Goal: Task Accomplishment & Management: Complete application form

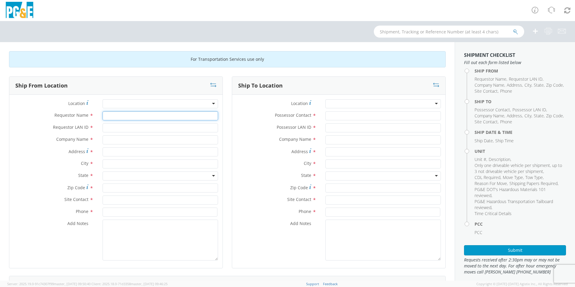
click at [150, 116] on input "Requestor Name *" at bounding box center [160, 115] width 115 height 9
type input "[PERSON_NAME]"
type input "DKML"
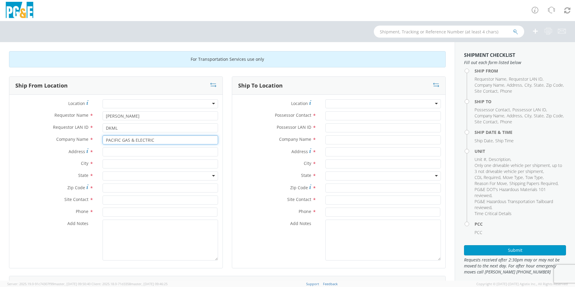
type input "PACIFIC GAS & ELECTRIC"
type input "[STREET_ADDRESS][PERSON_NAME]"
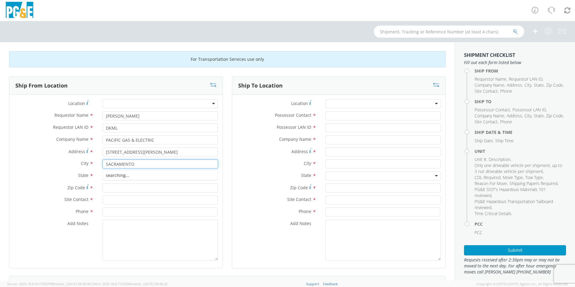
type input "SACRAMENTO"
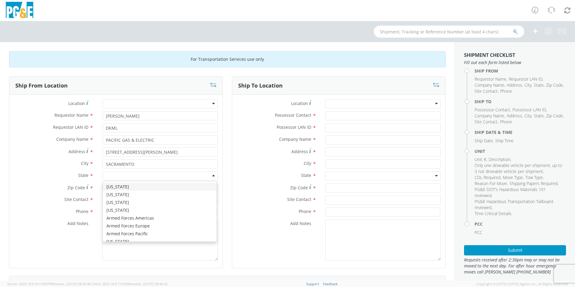
type input "C"
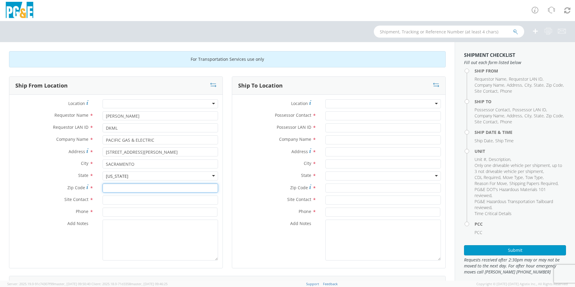
click at [128, 186] on input "Zip Code *" at bounding box center [160, 187] width 115 height 9
type input "95826"
click at [128, 200] on input "text" at bounding box center [160, 199] width 115 height 9
type input "[PERSON_NAME]"
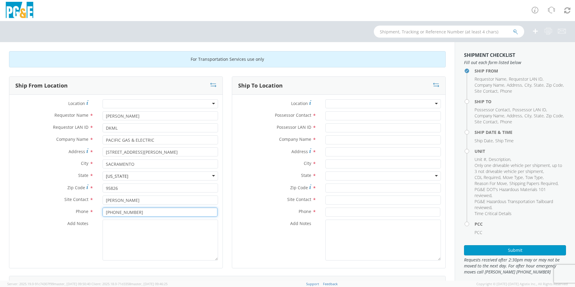
type input "[PHONE_NUMBER]"
click at [410, 102] on div at bounding box center [382, 103] width 115 height 9
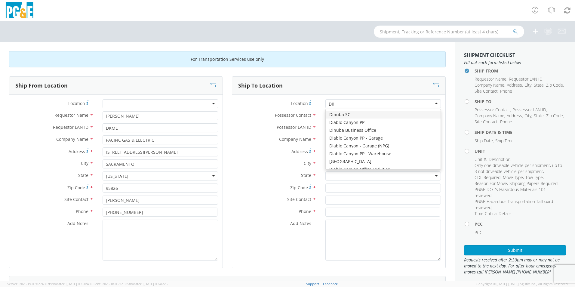
type input "[PERSON_NAME]"
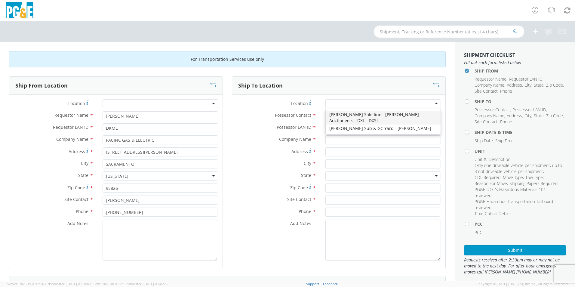
type input "PG&E"
type input "[STREET_ADDRESS][PERSON_NAME]"
type input "[PERSON_NAME]"
type input "95620"
type input "[PHONE_NUMBER]"
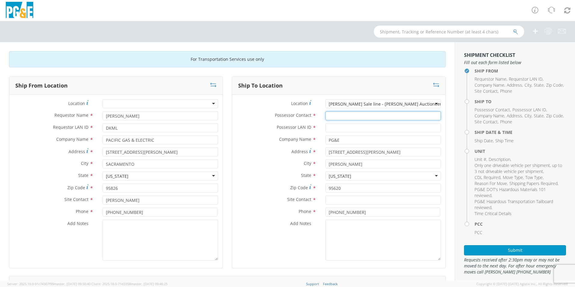
click at [400, 115] on input "Possessor Contact *" at bounding box center [382, 115] width 115 height 9
type input "[PERSON_NAME]"
type input "DKML"
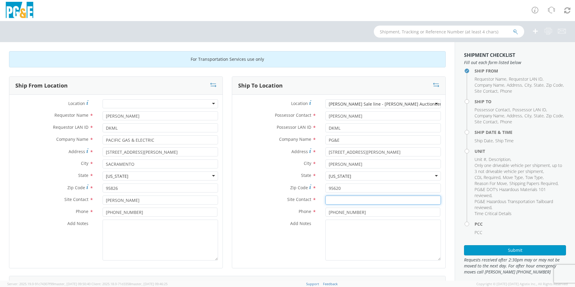
click at [355, 201] on input "text" at bounding box center [382, 199] width 115 height 9
type input "[PERSON_NAME]"
click at [282, 239] on div "Add Notes *" at bounding box center [338, 240] width 213 height 41
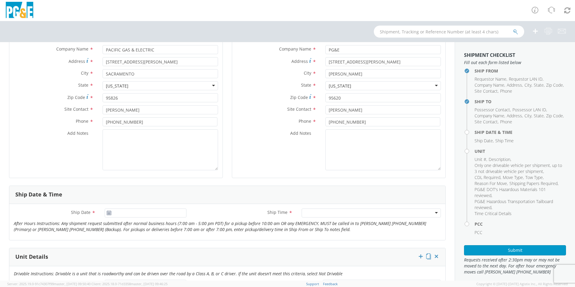
scroll to position [120, 0]
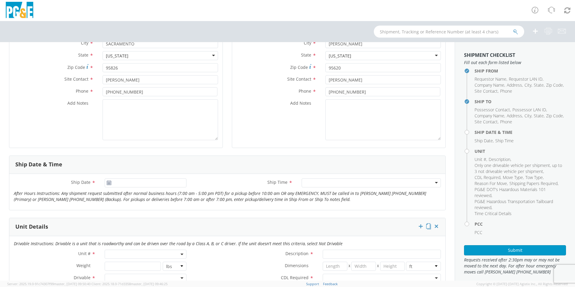
click at [110, 184] on icon at bounding box center [108, 182] width 5 height 5
click at [109, 184] on use at bounding box center [109, 182] width 4 height 4
click at [118, 182] on input "09/16/2025" at bounding box center [146, 182] width 82 height 9
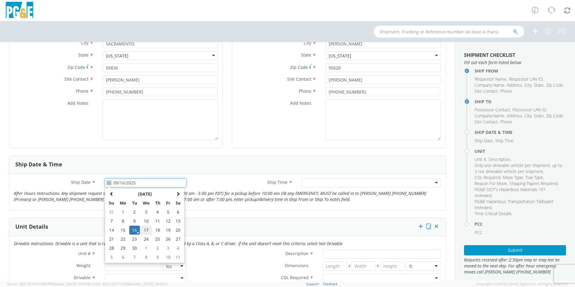
click at [145, 231] on td "17" at bounding box center [146, 230] width 13 height 9
type input "09/17/2025"
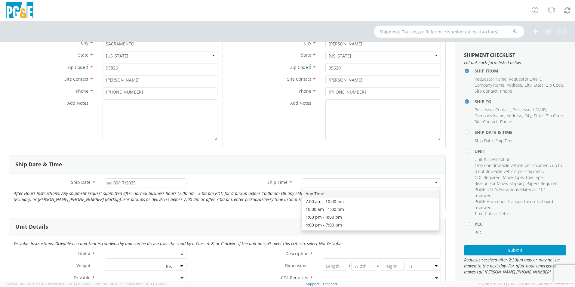
click at [314, 183] on div at bounding box center [371, 182] width 139 height 9
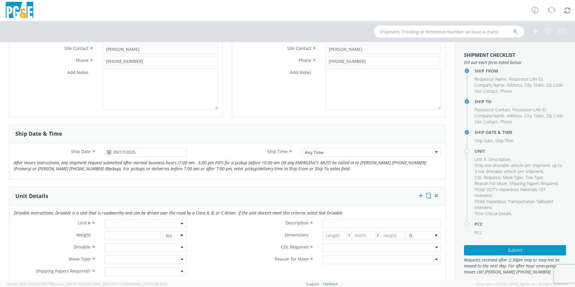
scroll to position [180, 0]
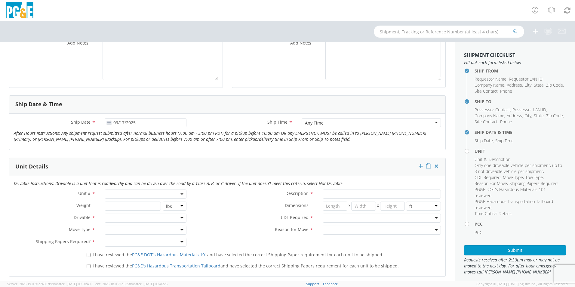
click at [143, 196] on span at bounding box center [146, 193] width 82 height 9
click at [145, 202] on input "search" at bounding box center [145, 203] width 78 height 9
type input "B26227"
type input "TRUCK; WELDING >15000 4X2"
type input "26000"
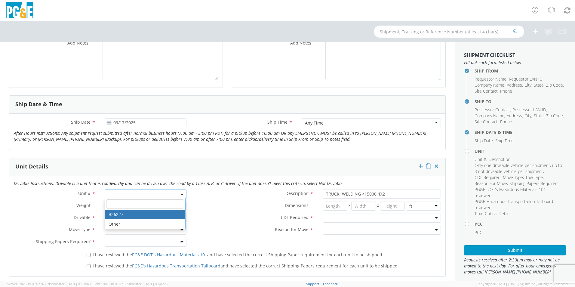
select select "B26227"
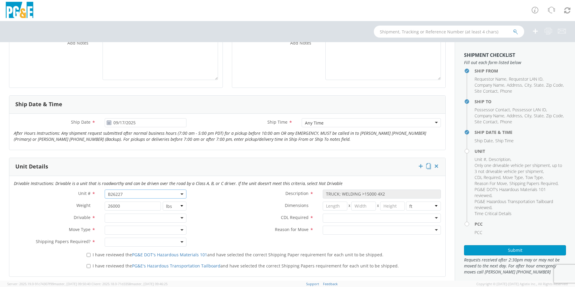
click at [150, 217] on div at bounding box center [146, 218] width 82 height 9
click at [143, 229] on div at bounding box center [146, 230] width 82 height 9
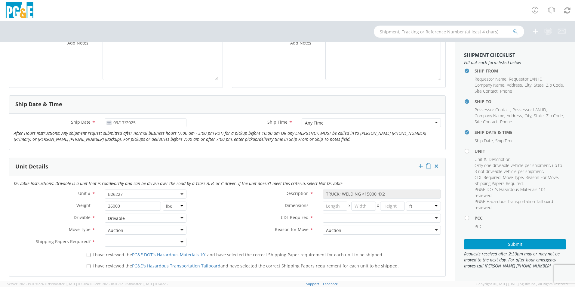
click at [140, 244] on div at bounding box center [146, 242] width 82 height 9
click at [340, 217] on div at bounding box center [382, 218] width 118 height 9
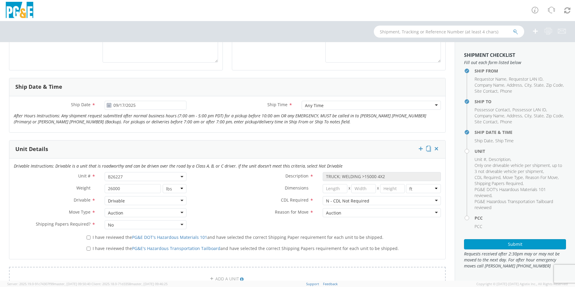
scroll to position [211, 0]
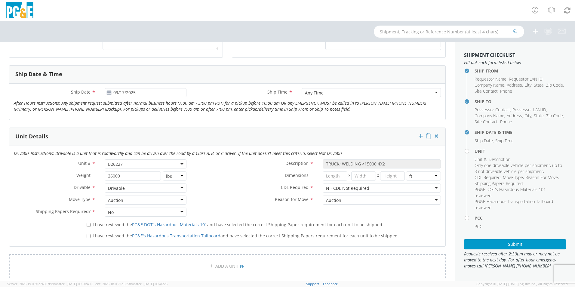
click at [90, 225] on label "I have reviewed the PG&E DOT's Hazardous Materials 101 and have selected the co…" at bounding box center [236, 224] width 298 height 7
click at [90, 225] on input "I have reviewed the PG&E DOT's Hazardous Materials 101 and have selected the co…" at bounding box center [89, 225] width 4 height 4
checkbox input "true"
click at [90, 235] on input "I have reviewed the PG&E's Hazardous Transportation Tailboard and have selected…" at bounding box center [89, 236] width 4 height 4
checkbox input "true"
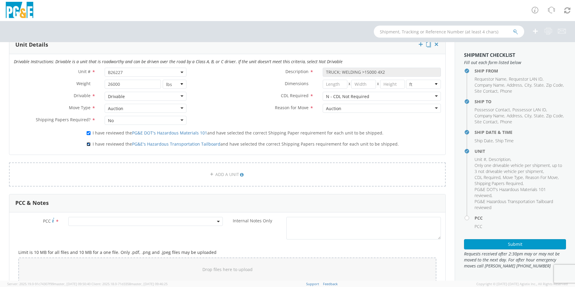
scroll to position [331, 0]
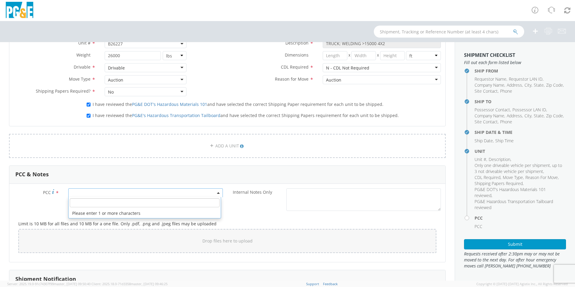
click at [84, 193] on span at bounding box center [145, 192] width 155 height 9
click at [89, 204] on input "number" at bounding box center [145, 202] width 150 height 9
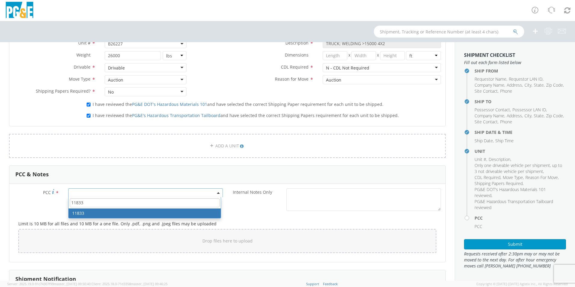
type input "11833"
select select "11833"
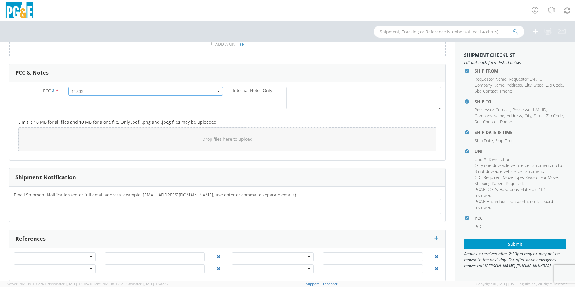
scroll to position [441, 0]
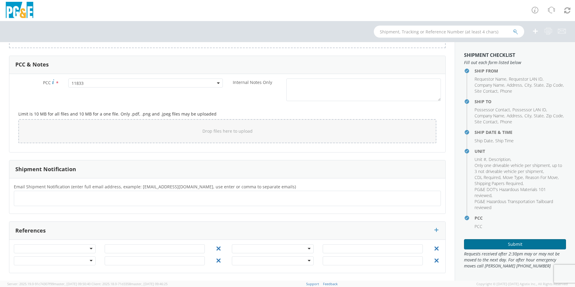
click at [511, 246] on button "Submit" at bounding box center [515, 244] width 102 height 10
